Goal: Task Accomplishment & Management: Manage account settings

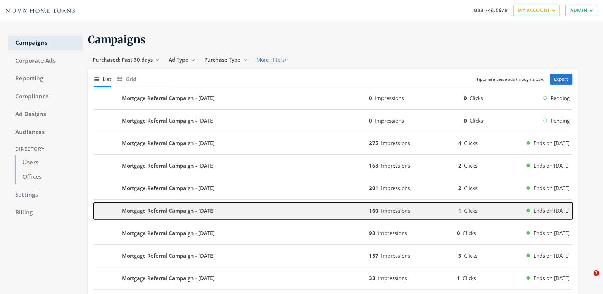
click at [158, 205] on div "Mortgage Referral Campaign - [DATE]" at bounding box center [232, 210] width 276 height 17
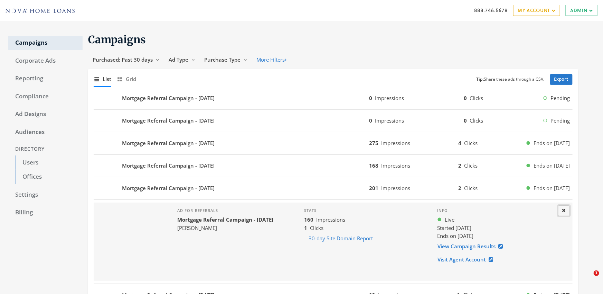
click at [565, 209] on icon at bounding box center [563, 210] width 3 height 4
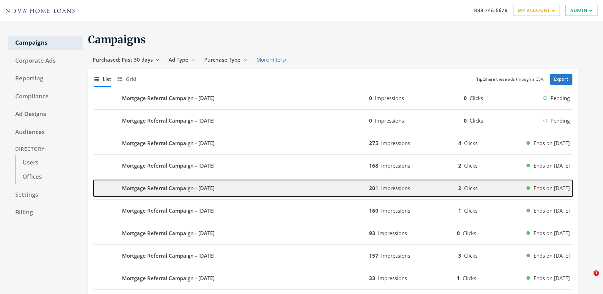
click at [139, 186] on b "Mortgage Referral Campaign - [DATE]" at bounding box center [168, 188] width 93 height 8
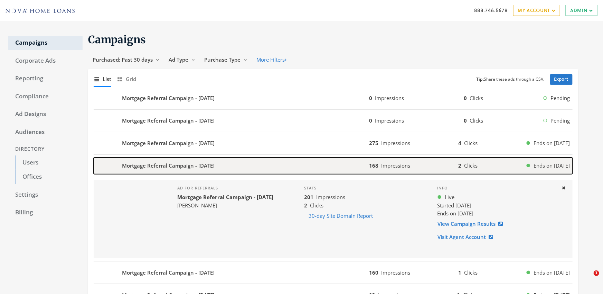
click at [133, 163] on b "Mortgage Referral Campaign - [DATE]" at bounding box center [168, 165] width 93 height 8
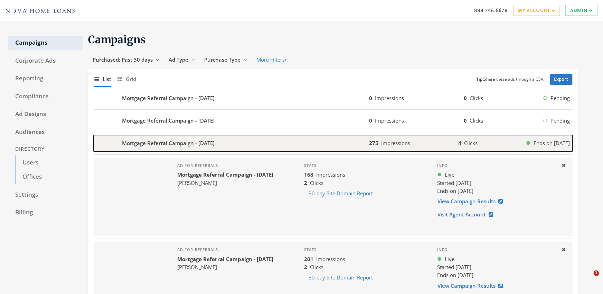
click at [140, 140] on b "Mortgage Referral Campaign - [DATE]" at bounding box center [168, 143] width 93 height 8
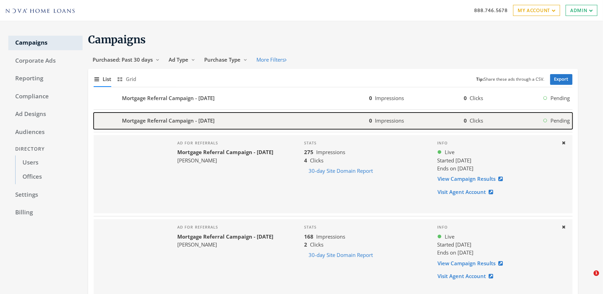
click at [139, 121] on b "Mortgage Referral Campaign - [DATE]" at bounding box center [168, 121] width 93 height 8
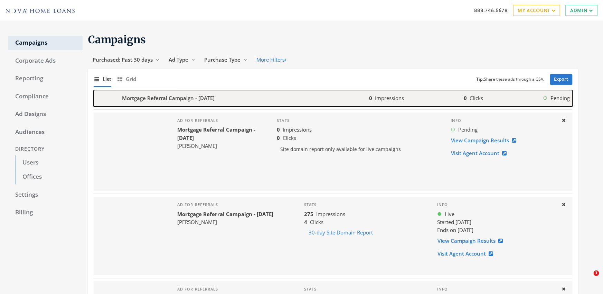
click at [422, 94] on div "0 Impressions 0 Clicks Pending" at bounding box center [471, 98] width 204 height 8
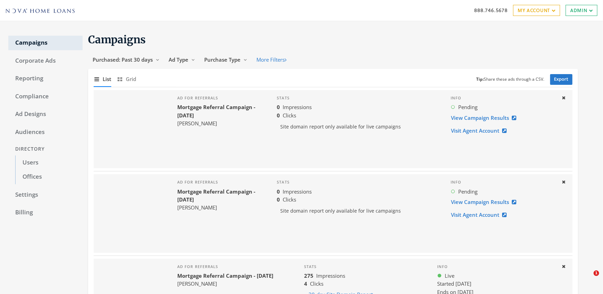
drag, startPoint x: 471, startPoint y: 118, endPoint x: 266, endPoint y: 4, distance: 234.4
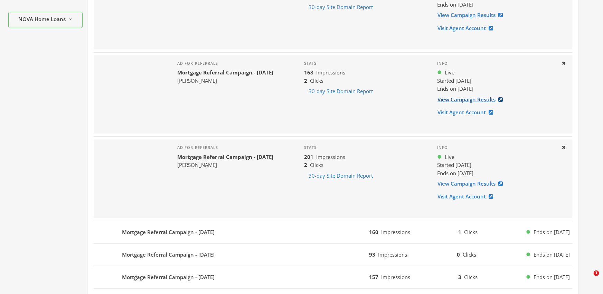
scroll to position [287, 0]
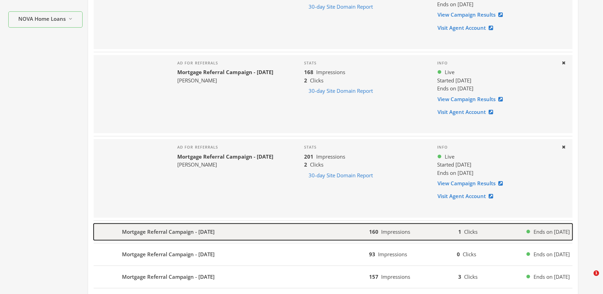
click at [386, 228] on span "Impressions" at bounding box center [395, 231] width 29 height 7
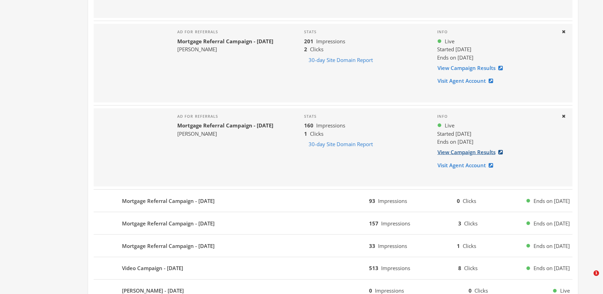
scroll to position [406, 0]
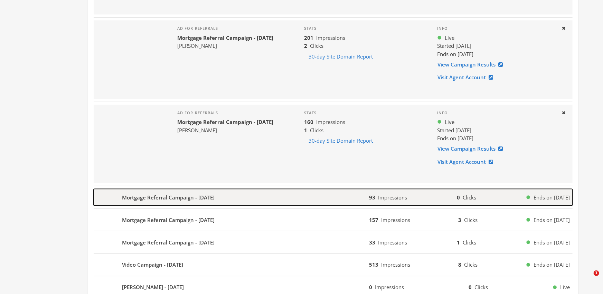
click at [433, 196] on div "93 Impressions 0 Clicks Ends on [DATE]" at bounding box center [471, 197] width 204 height 8
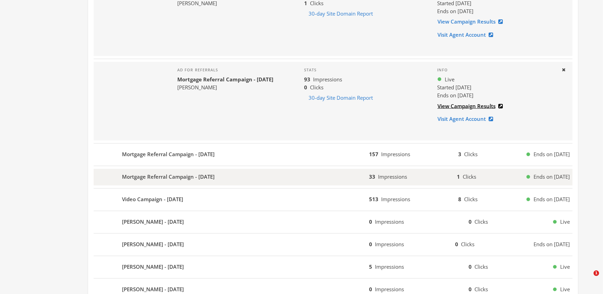
scroll to position [533, 0]
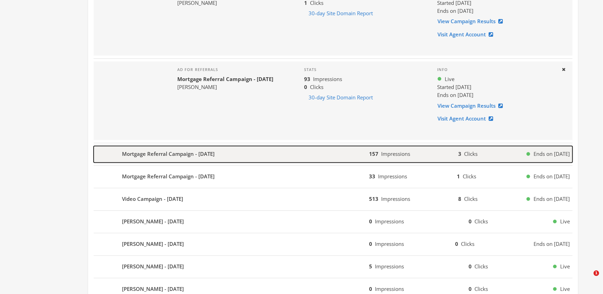
click at [410, 151] on div "157 Impressions 3 Clicks Ends on [DATE]" at bounding box center [471, 154] width 204 height 8
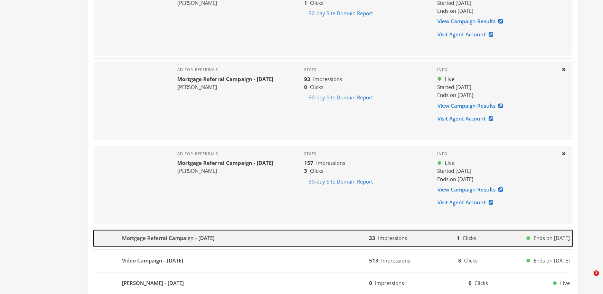
click at [392, 240] on span "Impressions" at bounding box center [392, 237] width 29 height 7
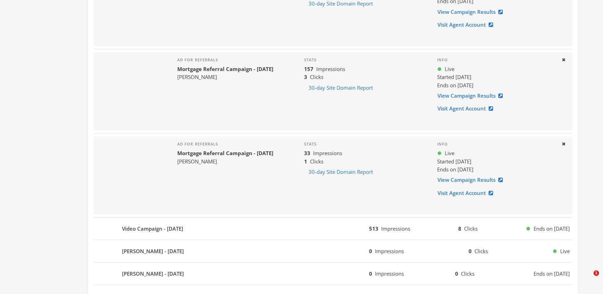
scroll to position [628, 0]
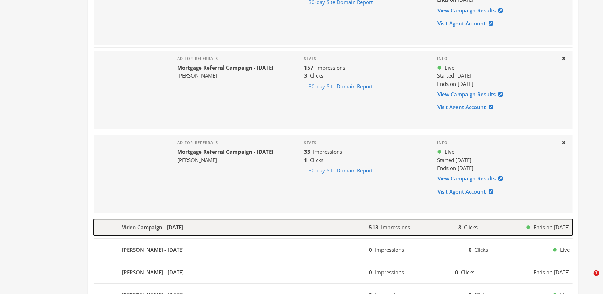
click at [420, 224] on div "513 Impressions 8 Clicks Ends on [DATE]" at bounding box center [471, 227] width 204 height 8
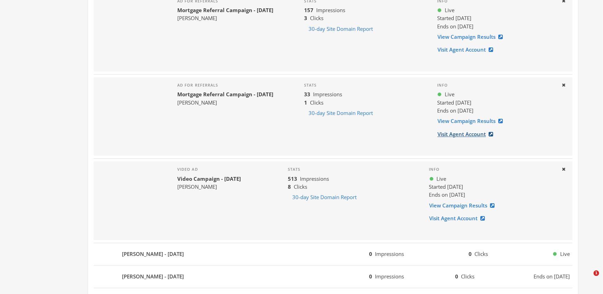
scroll to position [695, 0]
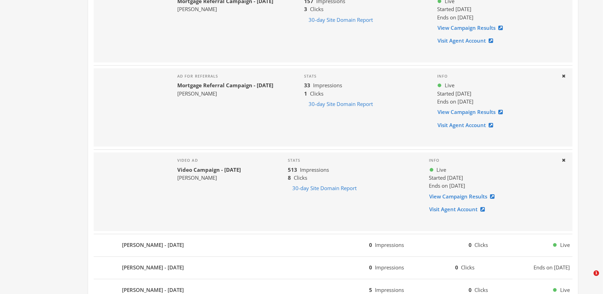
drag, startPoint x: 452, startPoint y: 196, endPoint x: 409, endPoint y: 4, distance: 196.7
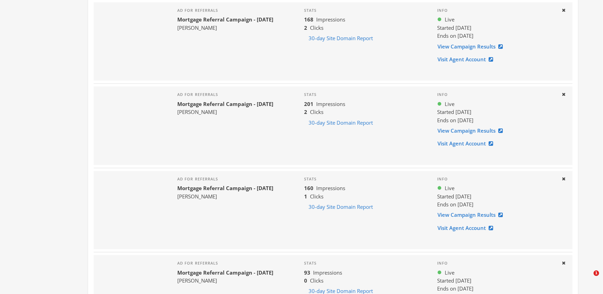
scroll to position [0, 0]
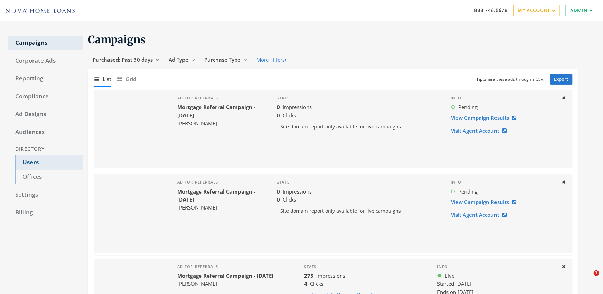
click at [27, 164] on link "Users" at bounding box center [48, 162] width 67 height 15
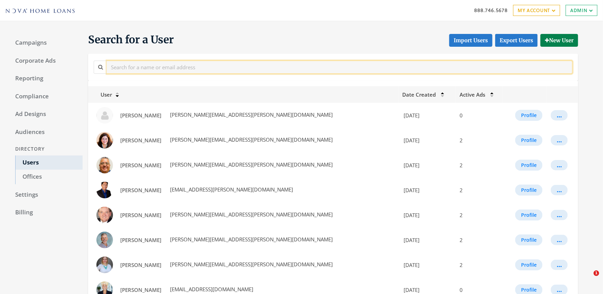
click at [192, 69] on input "text" at bounding box center [340, 66] width 466 height 13
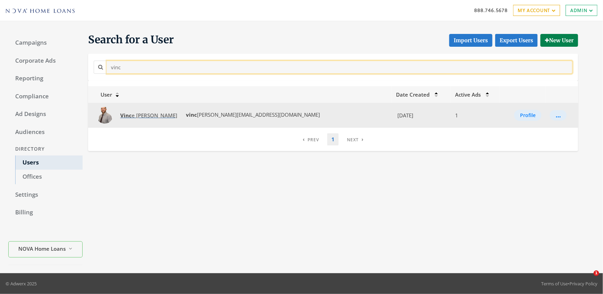
type input "vinc"
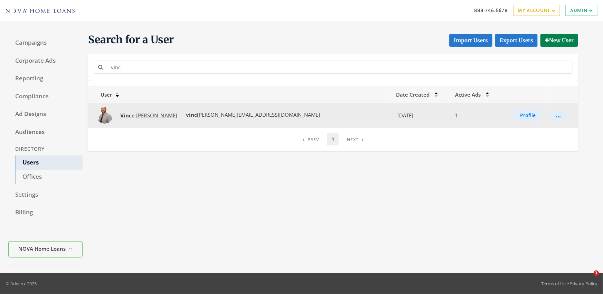
click at [136, 112] on span "[PERSON_NAME]" at bounding box center [148, 115] width 57 height 7
type input "vince"
click at [519, 115] on button "Profile" at bounding box center [532, 115] width 27 height 11
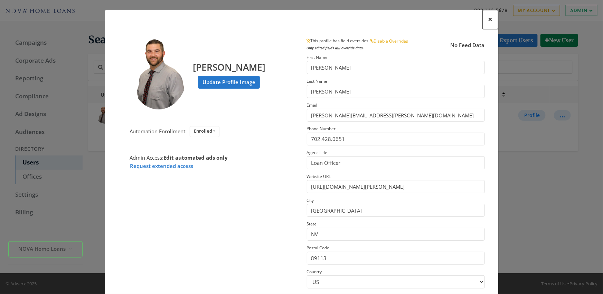
click at [492, 21] on span "×" at bounding box center [490, 19] width 4 height 11
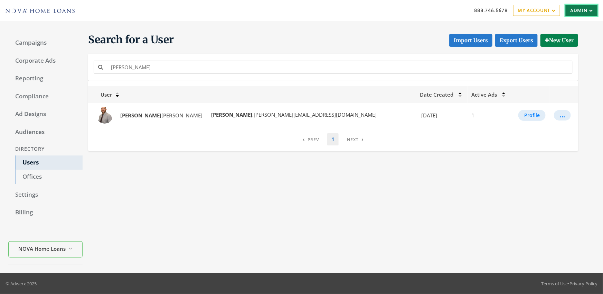
click at [573, 14] on link "Admin" at bounding box center [582, 10] width 32 height 11
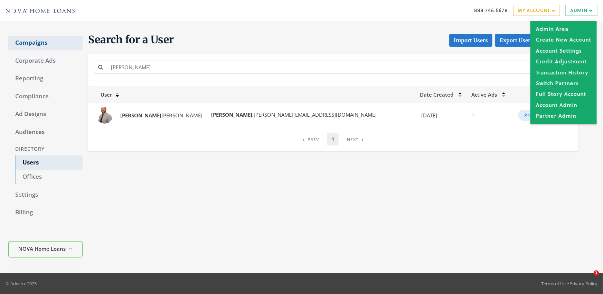
click at [37, 44] on link "Campaigns" at bounding box center [45, 43] width 74 height 15
